Goal: Transaction & Acquisition: Purchase product/service

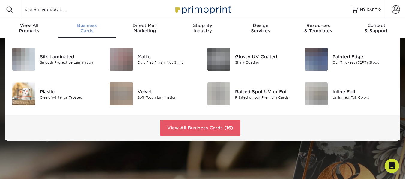
click at [89, 25] on span "Business" at bounding box center [87, 25] width 58 height 5
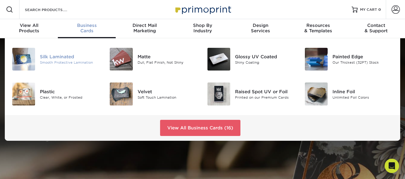
click at [54, 62] on div "Smooth Protective Lamination" at bounding box center [70, 62] width 60 height 5
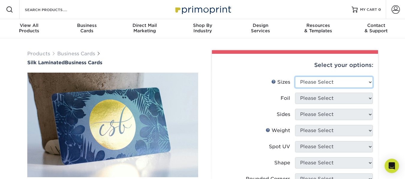
click at [367, 83] on select "Please Select 1.5" x 3.5" - Mini 1.75" x 3.5" - Mini 2" x 2" - Square 2" x 3" -…" at bounding box center [334, 82] width 78 height 11
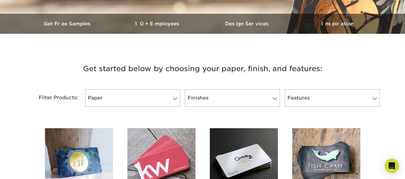
scroll to position [180, 0]
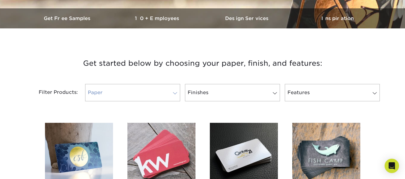
click at [173, 95] on span at bounding box center [175, 93] width 8 height 5
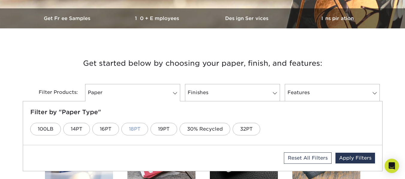
click at [139, 128] on link "18PT" at bounding box center [134, 129] width 27 height 13
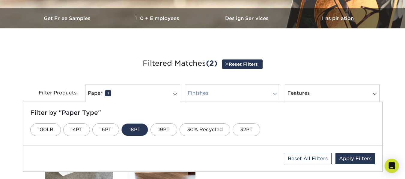
click at [271, 94] on span at bounding box center [274, 94] width 8 height 5
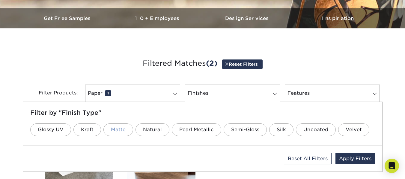
click at [120, 129] on link "Matte" at bounding box center [118, 130] width 30 height 13
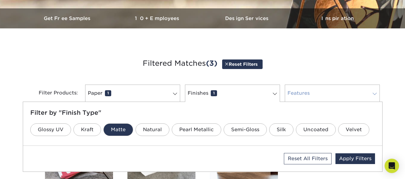
click at [311, 91] on link "Features 0" at bounding box center [332, 93] width 95 height 17
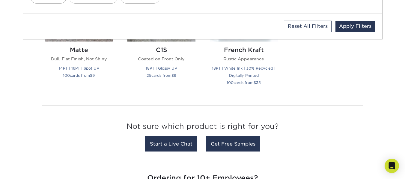
scroll to position [359, 0]
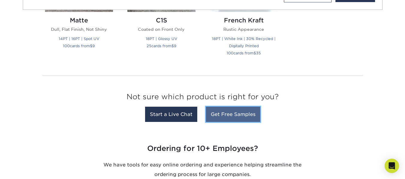
click at [232, 111] on link "Get Free Samples" at bounding box center [233, 114] width 54 height 15
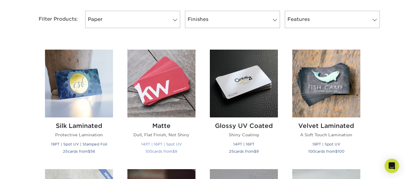
scroll to position [270, 0]
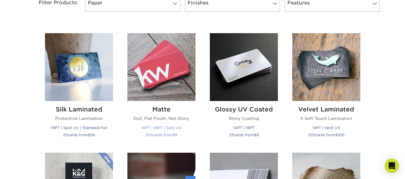
click at [159, 67] on img at bounding box center [161, 67] width 68 height 68
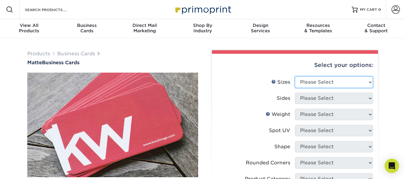
click at [344, 79] on select "Please Select 1.5" x 3.5" - Mini 1.75" x 3.5" - Mini 2" x 2" - Square 2" x 3" -…" at bounding box center [334, 82] width 78 height 11
click at [370, 81] on select "Please Select 1.5" x 3.5" - Mini 1.75" x 3.5" - Mini 2" x 2" - Square 2" x 3" -…" at bounding box center [334, 82] width 78 height 11
select select "2.00x3.50"
click at [295, 77] on select "Please Select 1.5" x 3.5" - Mini 1.75" x 3.5" - Mini 2" x 2" - Square 2" x 3" -…" at bounding box center [334, 82] width 78 height 11
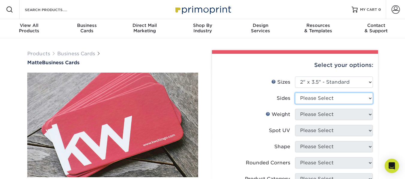
click at [332, 97] on select "Please Select Print Both Sides Print Front Only" at bounding box center [334, 98] width 78 height 11
select select "13abbda7-1d64-4f25-8bb2-c179b224825d"
click at [295, 93] on select "Please Select Print Both Sides Print Front Only" at bounding box center [334, 98] width 78 height 11
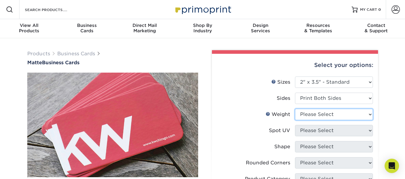
click at [328, 117] on select "Please Select 16PT 14PT" at bounding box center [334, 114] width 78 height 11
select select "16PT"
click at [295, 109] on select "Please Select 16PT 14PT" at bounding box center [334, 114] width 78 height 11
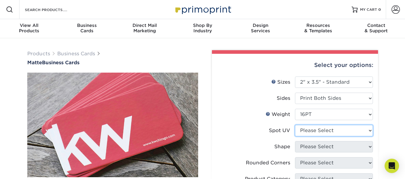
click at [318, 131] on select "Please Select No Spot UV Front and Back (Both Sides) Front Only Back Only" at bounding box center [334, 130] width 78 height 11
click at [371, 130] on select "Please Select No Spot UV Front and Back (Both Sides) Front Only Back Only" at bounding box center [334, 130] width 78 height 11
select select "1"
click at [295, 125] on select "Please Select No Spot UV Front and Back (Both Sides) Front Only Back Only" at bounding box center [334, 130] width 78 height 11
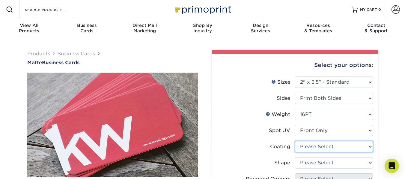
click at [342, 147] on select at bounding box center [334, 146] width 78 height 11
select select "121bb7b5-3b4d-429f-bd8d-bbf80e953313"
click at [295, 141] on select at bounding box center [334, 146] width 78 height 11
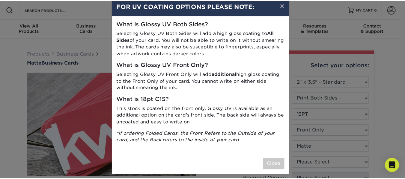
scroll to position [16, 0]
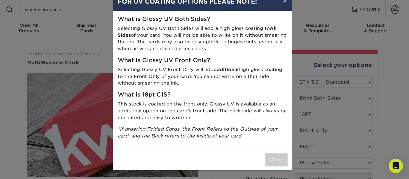
click at [275, 159] on button "Close" at bounding box center [277, 160] width 22 height 11
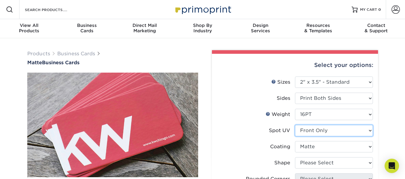
click at [338, 130] on select "Please Select No Spot UV Front and Back (Both Sides) Front Only Back Only" at bounding box center [334, 130] width 78 height 11
click at [295, 125] on select "Please Select No Spot UV Front and Back (Both Sides) Front Only Back Only" at bounding box center [334, 130] width 78 height 11
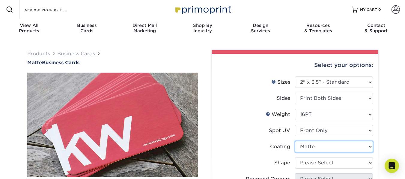
click at [331, 146] on select at bounding box center [334, 146] width 78 height 11
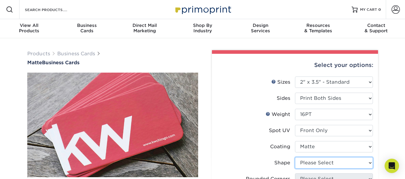
click at [334, 164] on select "Please Select Standard" at bounding box center [334, 163] width 78 height 11
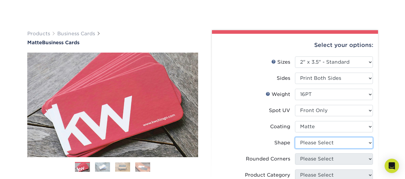
scroll to position [90, 0]
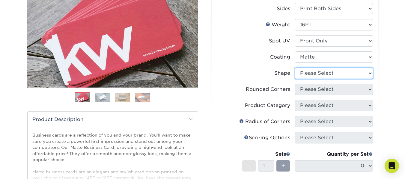
click at [350, 75] on select "Please Select Standard" at bounding box center [334, 73] width 78 height 11
select select "standard"
click at [295, 68] on select "Please Select Standard" at bounding box center [334, 73] width 78 height 11
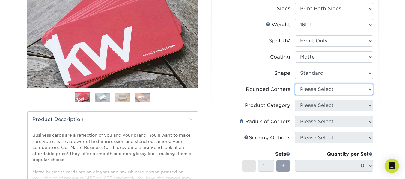
click at [340, 87] on select "Please Select Yes - Round 2 Corners Yes - Round 4 Corners No" at bounding box center [334, 89] width 78 height 11
select select "0"
click at [295, 84] on select "Please Select Yes - Round 2 Corners Yes - Round 4 Corners No" at bounding box center [334, 89] width 78 height 11
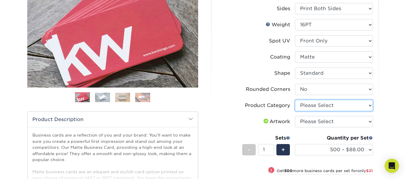
click at [335, 102] on select "Please Select Business Cards" at bounding box center [334, 105] width 78 height 11
select select "3b5148f1-0588-4f88-a218-97bcfdce65c1"
click at [295, 100] on select "Please Select Business Cards" at bounding box center [334, 105] width 78 height 11
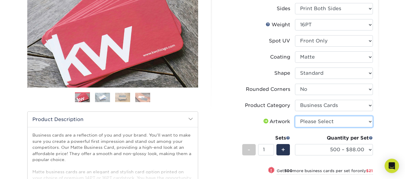
click at [333, 124] on select "Please Select I will upload files I need a design - $100" at bounding box center [334, 121] width 78 height 11
select select "upload"
click at [295, 116] on select "Please Select I will upload files I need a design - $100" at bounding box center [334, 121] width 78 height 11
